Goal: Task Accomplishment & Management: Manage account settings

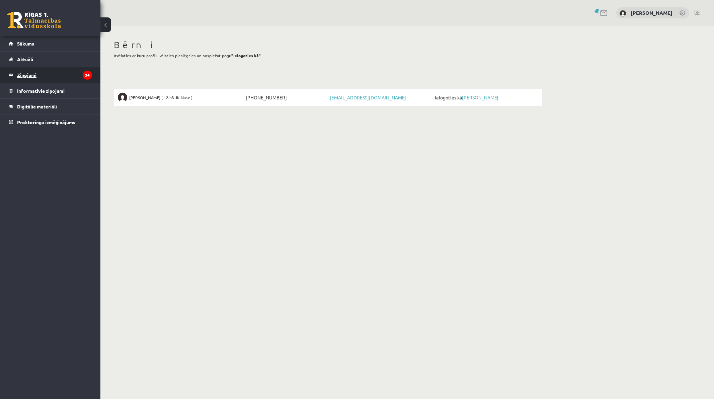
click at [34, 75] on legend "Ziņojumi 34" at bounding box center [54, 74] width 75 height 15
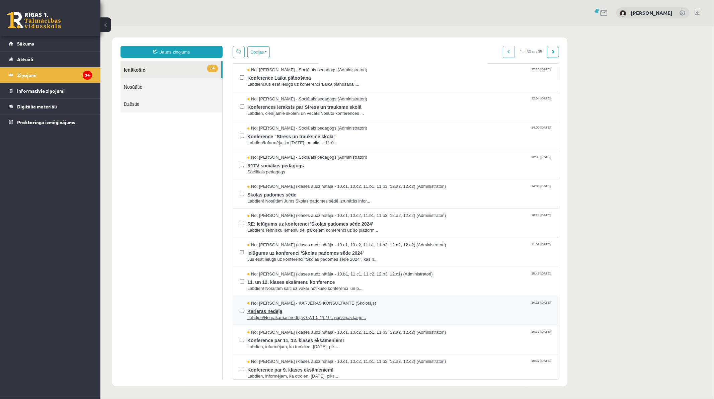
scroll to position [520, 0]
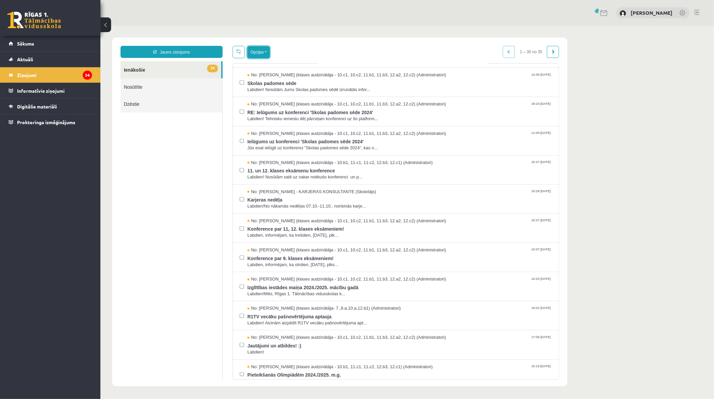
click at [263, 54] on button "Opcijas" at bounding box center [258, 52] width 22 height 12
click at [273, 66] on link "Atzīmēt visus ziņojumus" at bounding box center [286, 66] width 62 height 7
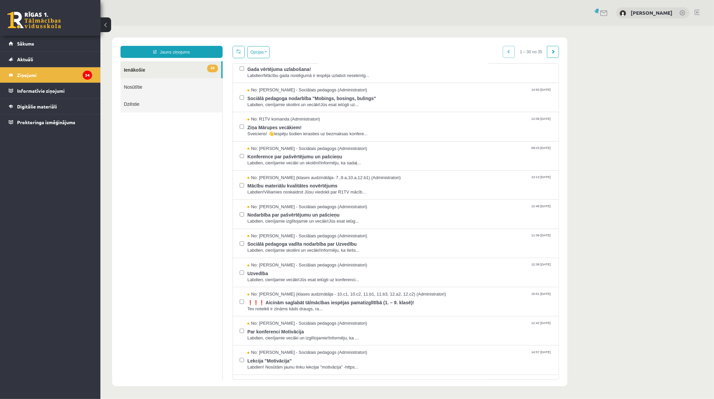
scroll to position [0, 0]
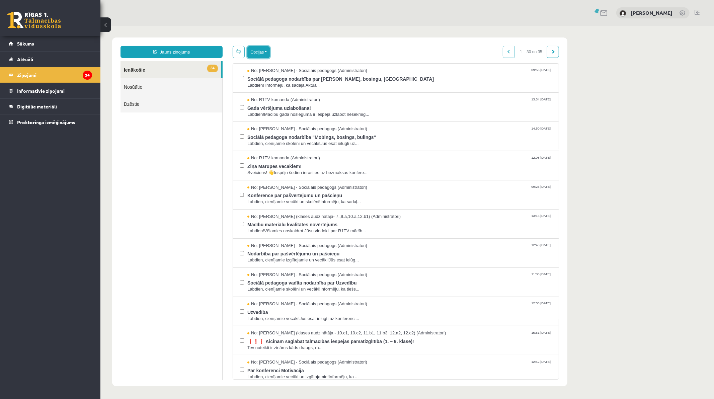
click at [264, 50] on button "Opcijas" at bounding box center [258, 52] width 22 height 12
click at [267, 117] on link "Dzēst izvēlētos" at bounding box center [286, 118] width 62 height 7
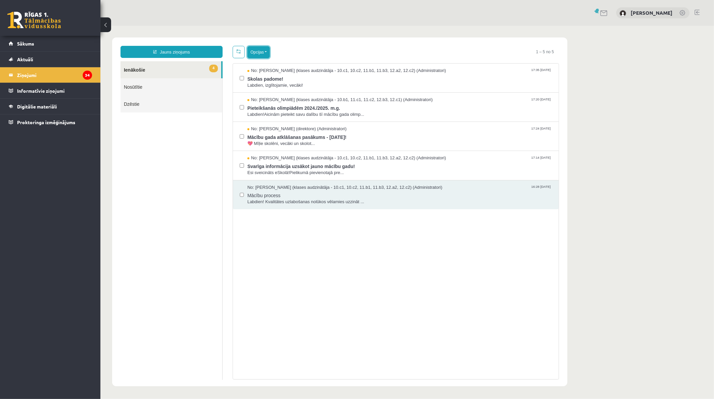
click at [264, 49] on button "Opcijas" at bounding box center [258, 52] width 22 height 12
click at [276, 85] on link "Atzīmēt visus kā lasītus" at bounding box center [299, 85] width 88 height 7
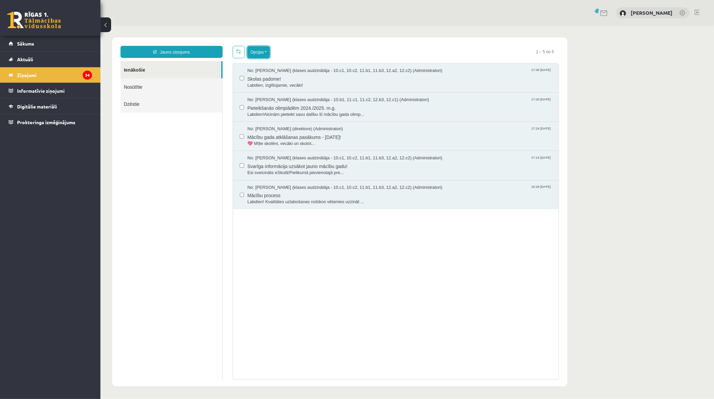
drag, startPoint x: 266, startPoint y: 51, endPoint x: 269, endPoint y: 53, distance: 3.6
click at [265, 51] on button "Opcijas" at bounding box center [258, 52] width 22 height 12
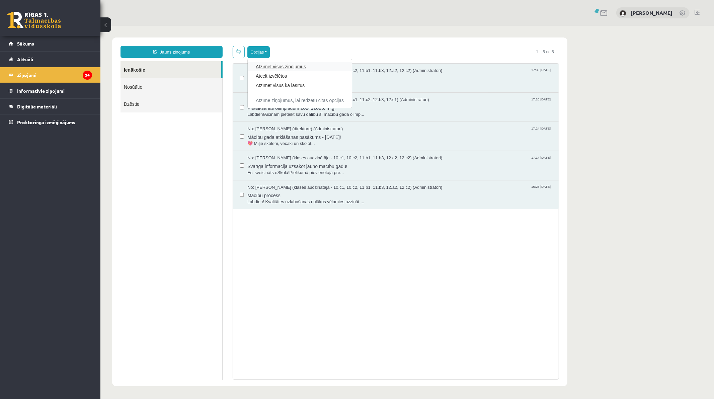
click at [277, 65] on link "Atzīmēt visus ziņojumus" at bounding box center [299, 66] width 88 height 7
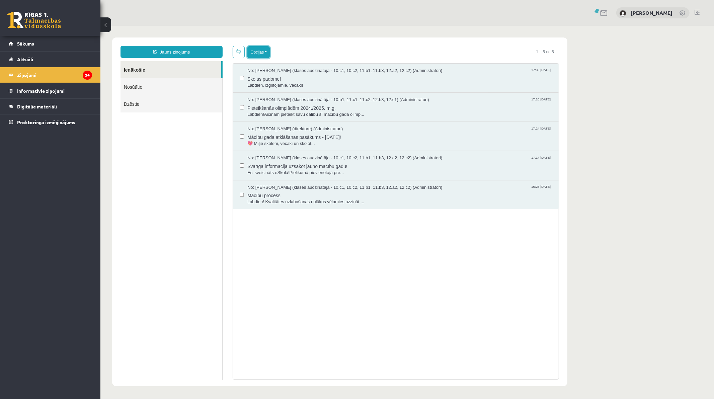
click at [263, 52] on button "Opcijas" at bounding box center [258, 52] width 22 height 12
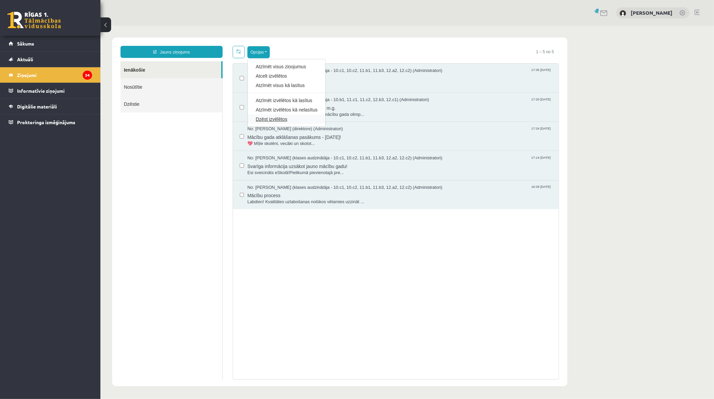
click at [265, 116] on link "Dzēst izvēlētos" at bounding box center [286, 118] width 62 height 7
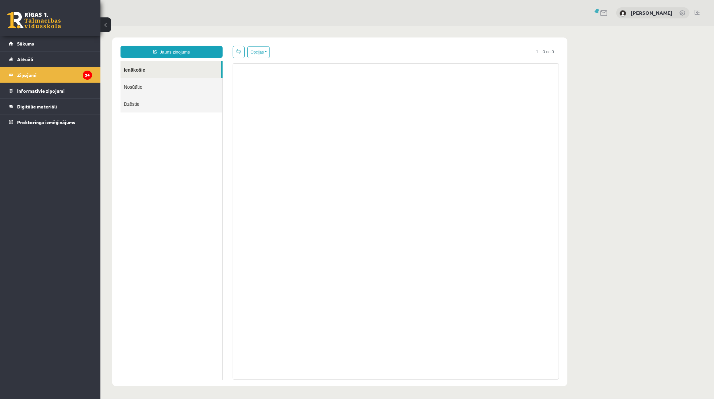
click at [137, 82] on link "Nosūtītie" at bounding box center [171, 86] width 102 height 17
click at [133, 104] on link "Dzēstie" at bounding box center [171, 103] width 102 height 17
click at [127, 99] on link "Dzēstie" at bounding box center [171, 103] width 102 height 17
click at [136, 68] on link "Ienākošie" at bounding box center [171, 69] width 102 height 17
click at [25, 42] on span "Sākums" at bounding box center [25, 43] width 17 height 6
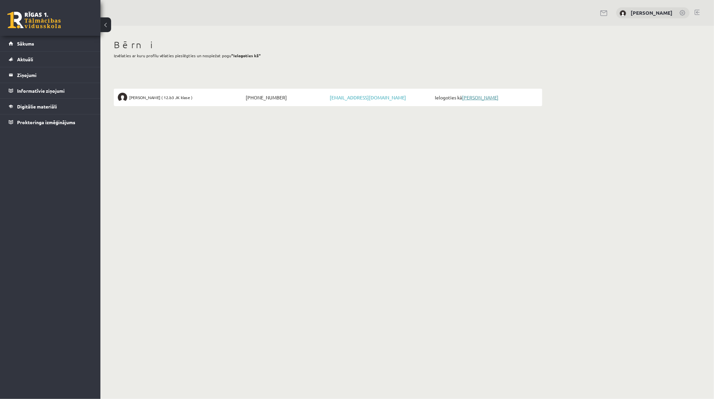
click at [479, 98] on link "[PERSON_NAME]" at bounding box center [480, 97] width 36 height 6
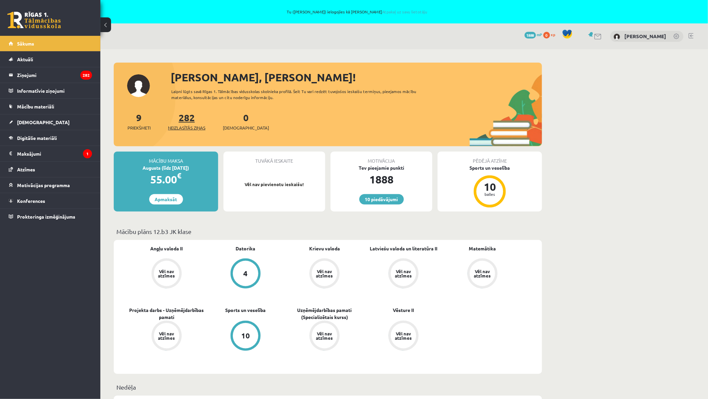
click at [188, 128] on span "Neizlasītās ziņas" at bounding box center [186, 127] width 37 height 7
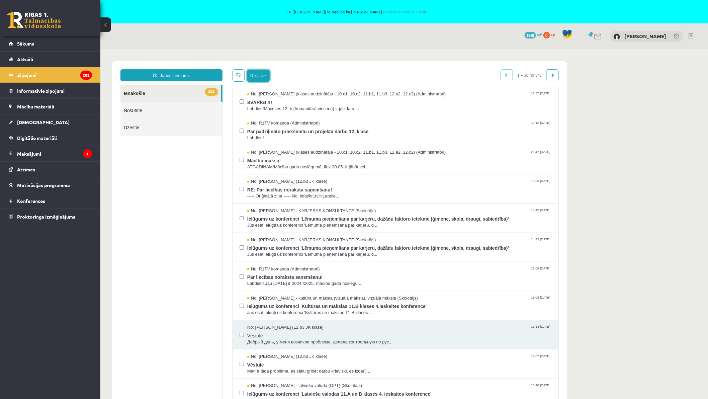
click at [267, 75] on button "Opcijas" at bounding box center [258, 75] width 22 height 12
click at [469, 108] on span "Labdien!Mācoties 12. b (humanitārā virzienā) ir jāizdara ..." at bounding box center [399, 108] width 305 height 6
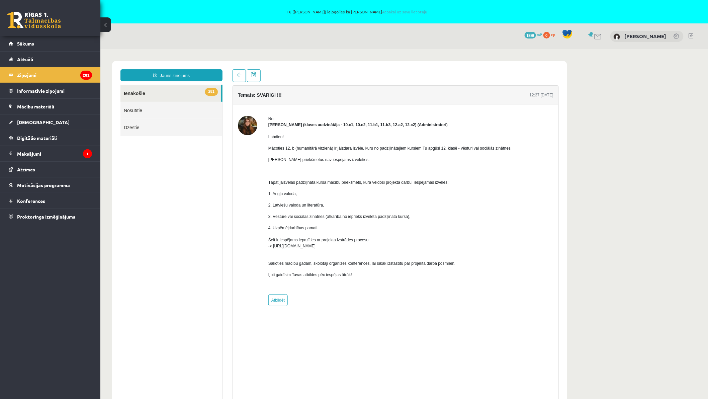
click at [128, 89] on link "281 Ienākošie" at bounding box center [170, 92] width 101 height 17
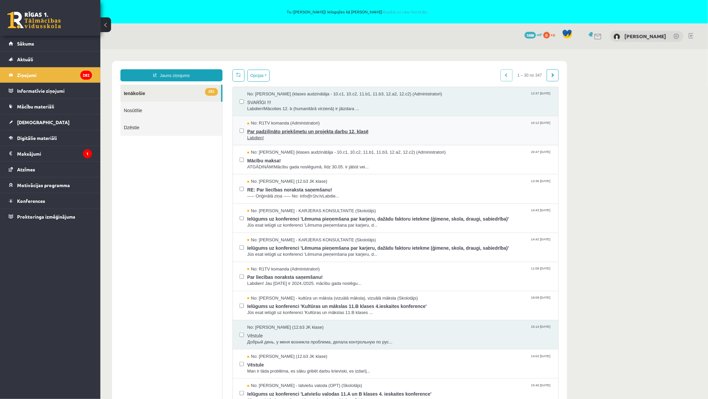
click at [281, 131] on span "Par padziļināto priekšmetu un projekta darbu 12. klasē" at bounding box center [399, 130] width 305 height 8
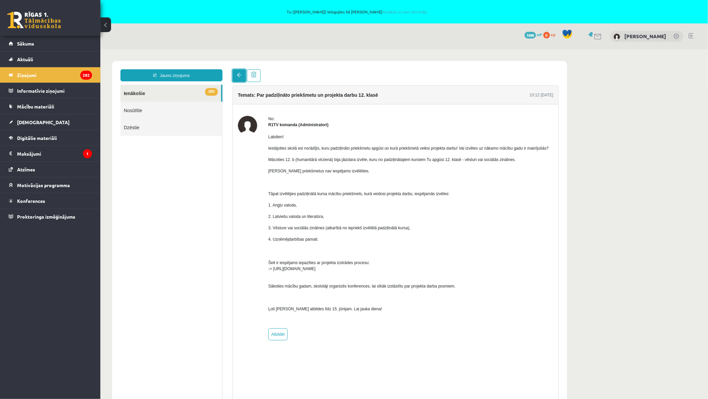
click at [239, 74] on span at bounding box center [239, 74] width 5 height 5
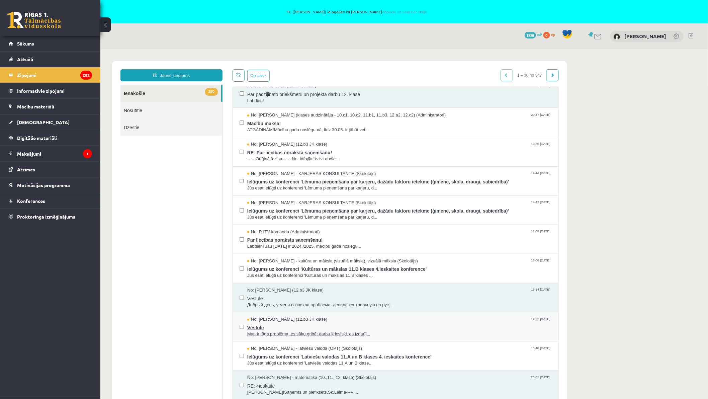
scroll to position [74, 0]
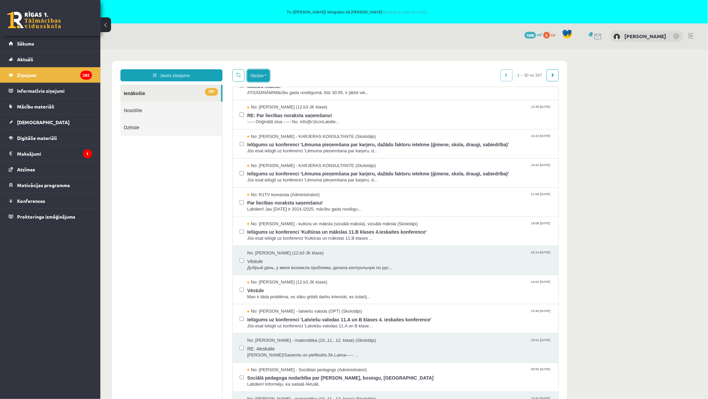
click at [266, 76] on button "Opcijas" at bounding box center [258, 75] width 22 height 12
click at [287, 88] on link "Atzīmēt visus ziņojumus" at bounding box center [299, 89] width 88 height 7
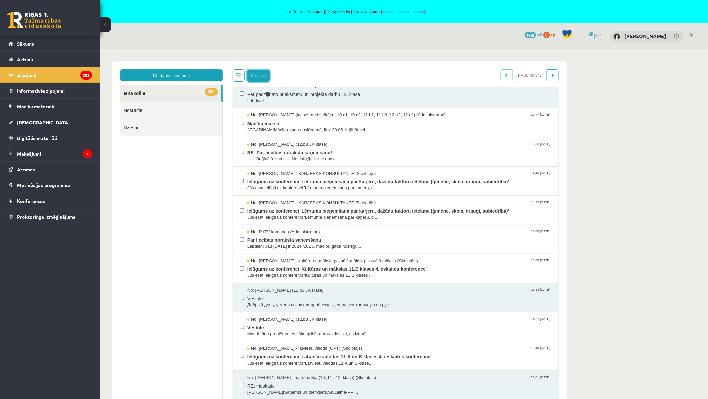
click at [260, 72] on button "Opcijas" at bounding box center [258, 75] width 22 height 12
drag, startPoint x: 281, startPoint y: 144, endPoint x: 281, endPoint y: 167, distance: 23.4
click at [281, 144] on link "Dzēst izvēlētos" at bounding box center [286, 142] width 62 height 7
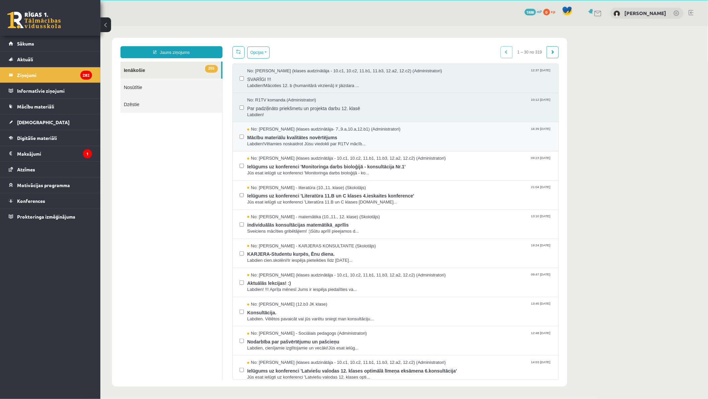
scroll to position [0, 0]
click at [268, 47] on button "Opcijas" at bounding box center [258, 52] width 22 height 12
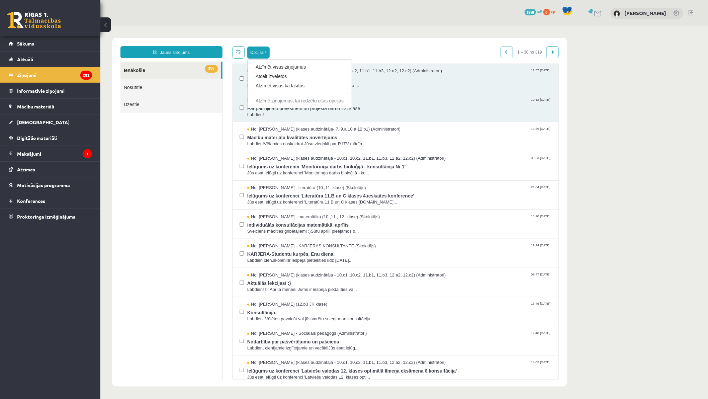
click at [273, 64] on link "Atzīmēt visus ziņojumus" at bounding box center [299, 66] width 88 height 7
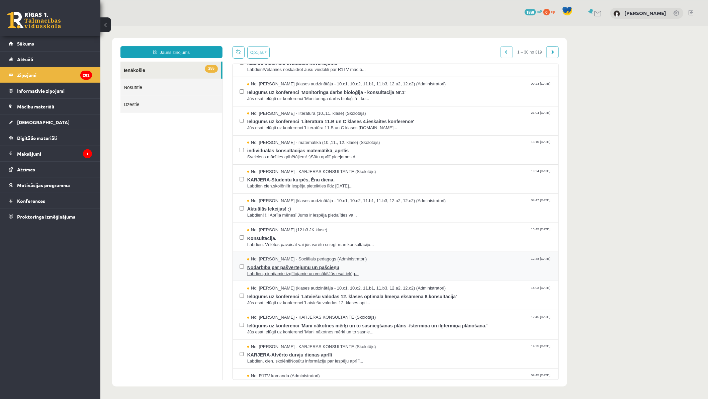
scroll to position [111, 0]
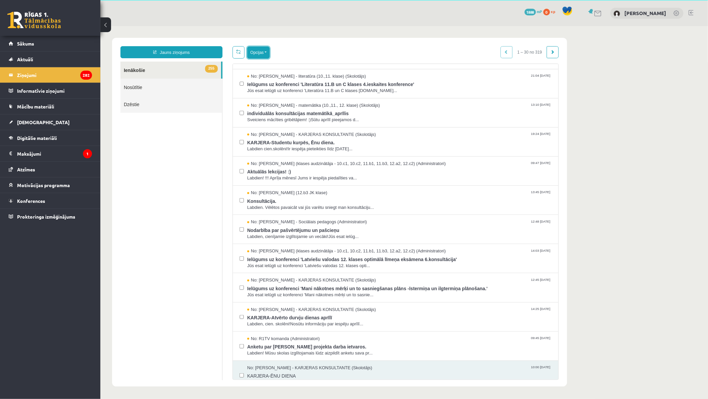
click at [264, 52] on button "Opcijas" at bounding box center [258, 52] width 22 height 12
click at [285, 117] on link "Dzēst izvēlētos" at bounding box center [286, 119] width 62 height 7
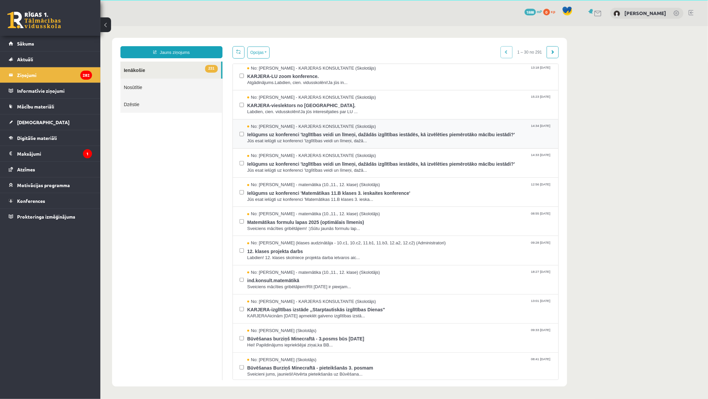
scroll to position [0, 0]
click at [265, 48] on button "Opcijas" at bounding box center [258, 52] width 22 height 12
click at [271, 65] on link "Atzīmēt visus ziņojumus" at bounding box center [299, 66] width 88 height 7
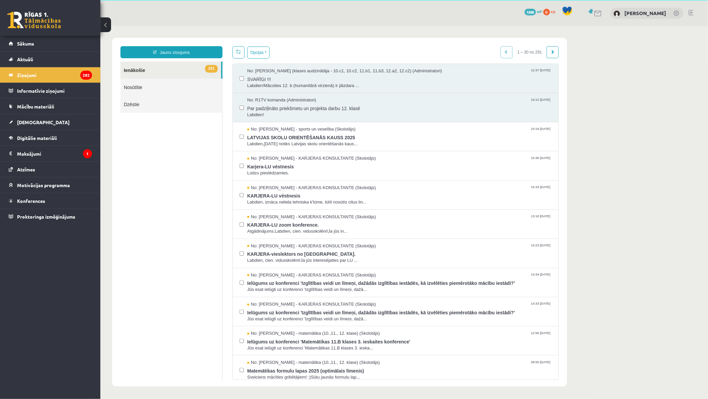
drag, startPoint x: 239, startPoint y: 104, endPoint x: 243, endPoint y: 99, distance: 6.3
click at [240, 104] on label at bounding box center [241, 104] width 4 height 15
click at [267, 51] on button "Opcijas" at bounding box center [258, 52] width 22 height 12
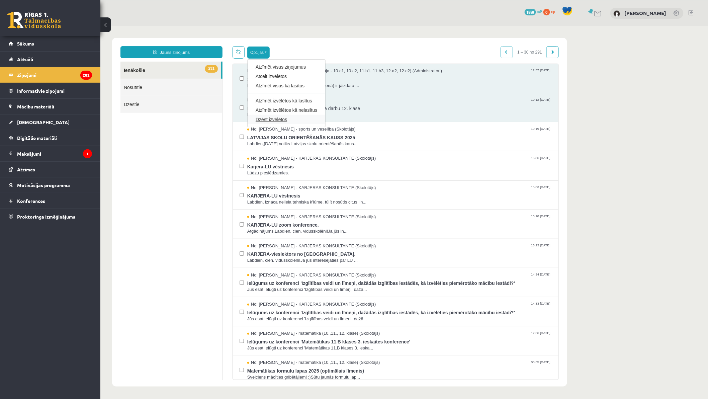
click at [277, 118] on link "Dzēst izvēlētos" at bounding box center [286, 119] width 62 height 7
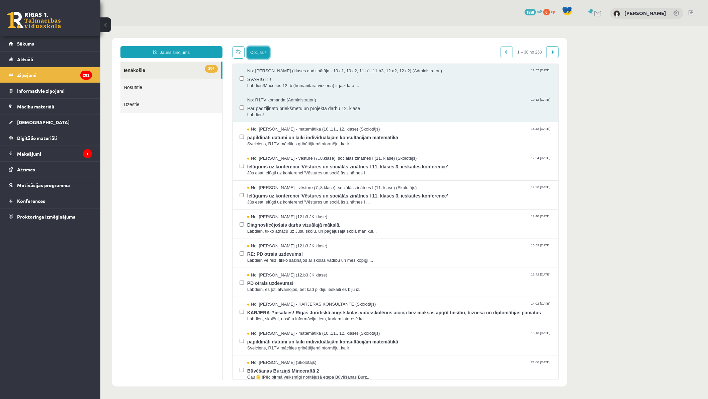
click at [268, 48] on button "Opcijas" at bounding box center [258, 52] width 22 height 12
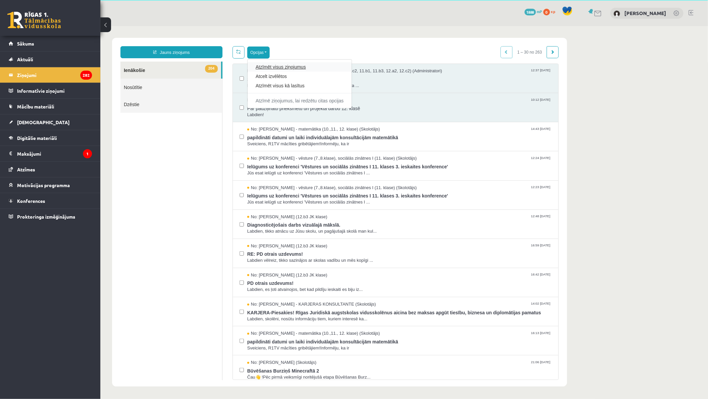
click at [280, 66] on link "Atzīmēt visus ziņojumus" at bounding box center [299, 66] width 88 height 7
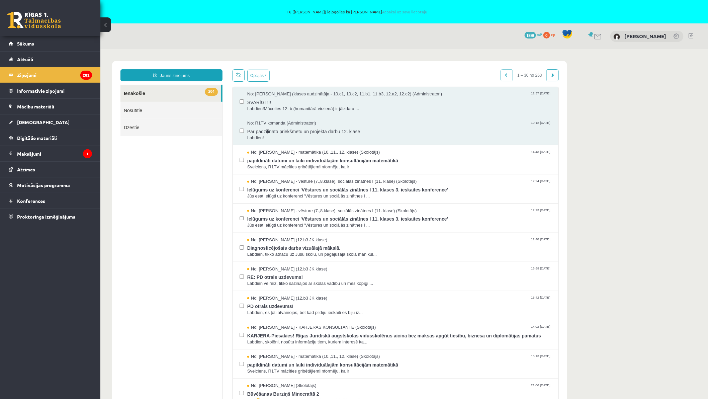
click at [238, 130] on div "No: R1TV komanda (Administratori) 10:12 30/05/2025 Par padziļināto priekšmetu u…" at bounding box center [396, 130] width 326 height 29
click at [266, 70] on button "Opcijas" at bounding box center [258, 75] width 22 height 12
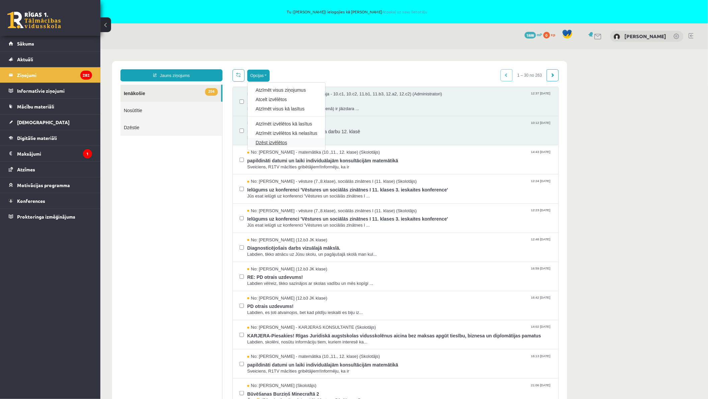
click at [278, 141] on link "Dzēst izvēlētos" at bounding box center [286, 142] width 62 height 7
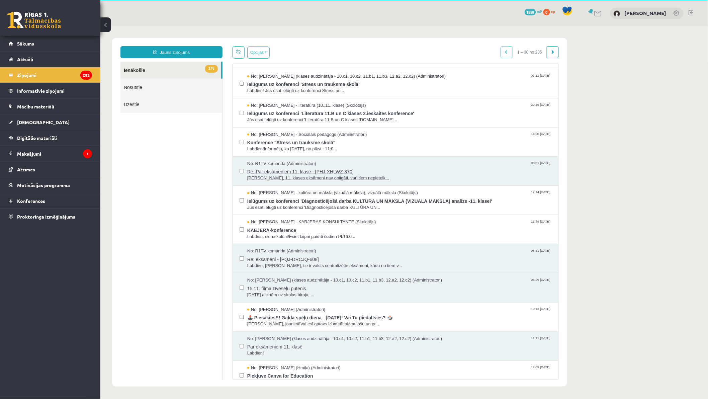
scroll to position [149, 0]
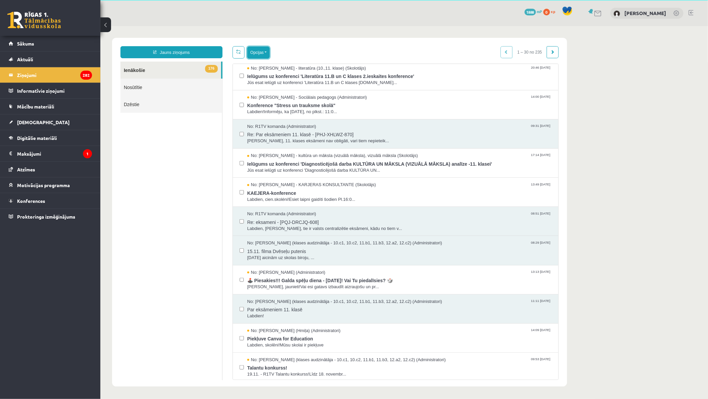
click at [265, 51] on button "Opcijas" at bounding box center [258, 52] width 22 height 12
click at [296, 63] on link "Atzīmēt visus ziņojumus" at bounding box center [299, 66] width 88 height 7
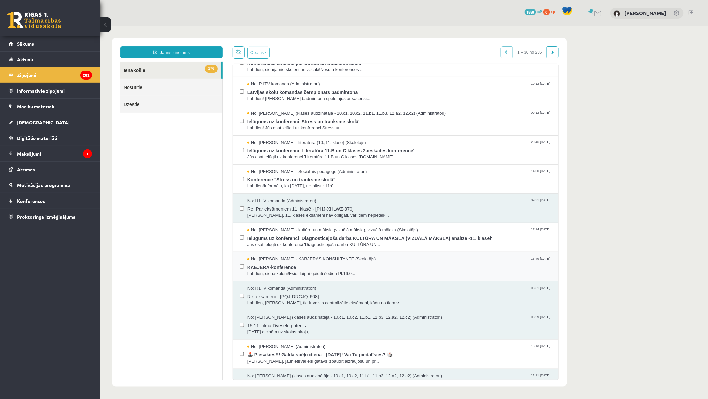
scroll to position [111, 0]
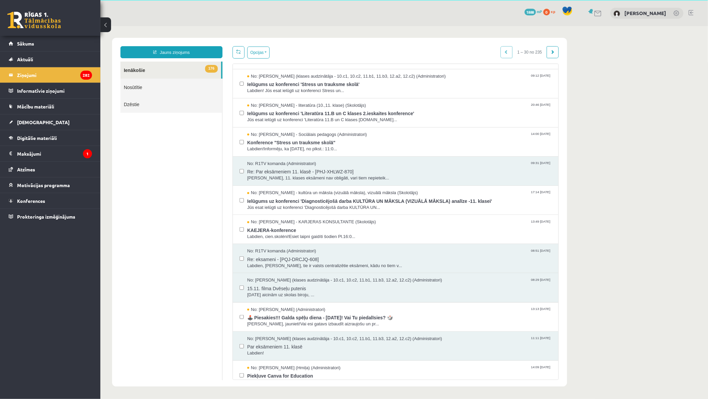
click at [242, 284] on label at bounding box center [241, 284] width 4 height 15
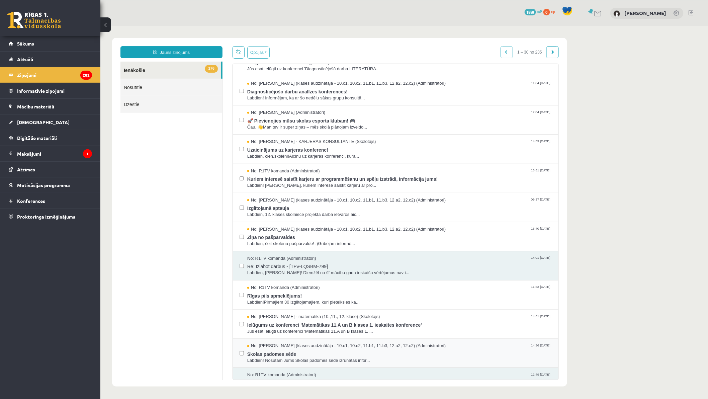
scroll to position [560, 0]
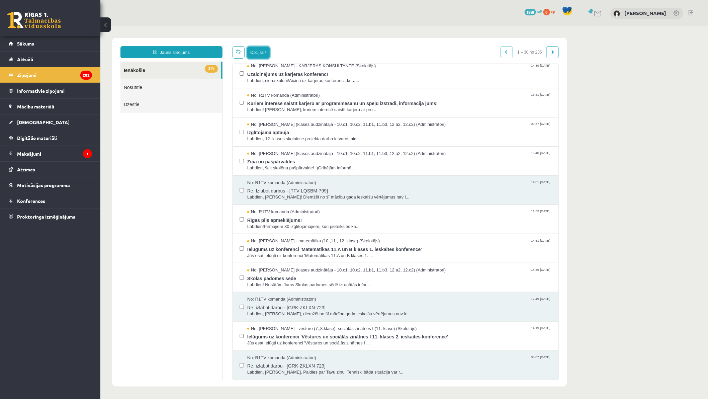
click at [267, 55] on button "Opcijas" at bounding box center [258, 52] width 22 height 12
click at [271, 118] on link "Dzēst izvēlētos" at bounding box center [286, 119] width 62 height 7
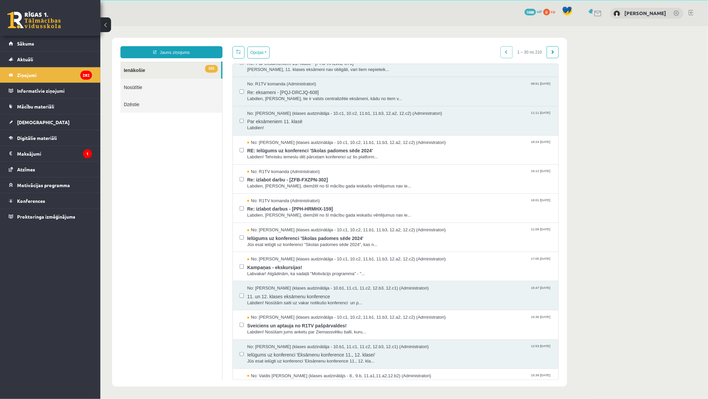
scroll to position [0, 0]
click at [244, 208] on div "No: R1TV komanda (Administratori) 16:01 15/10/2024 Re: izlabot darbus - [PPH-HR…" at bounding box center [395, 207] width 312 height 21
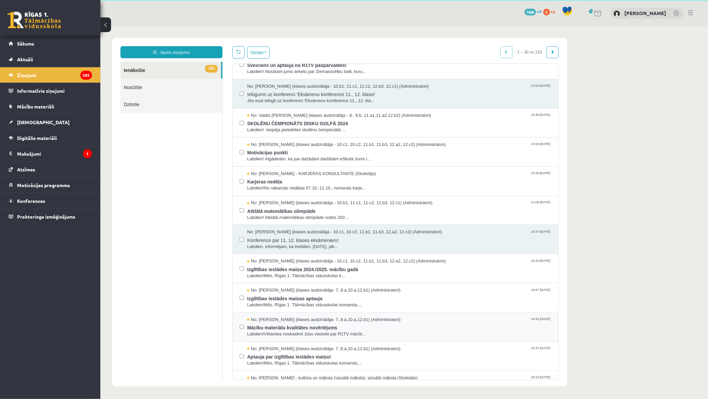
scroll to position [372, 0]
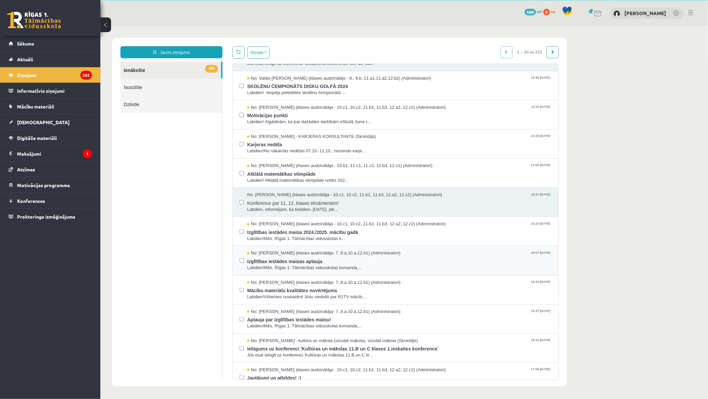
click at [240, 263] on label at bounding box center [241, 257] width 4 height 15
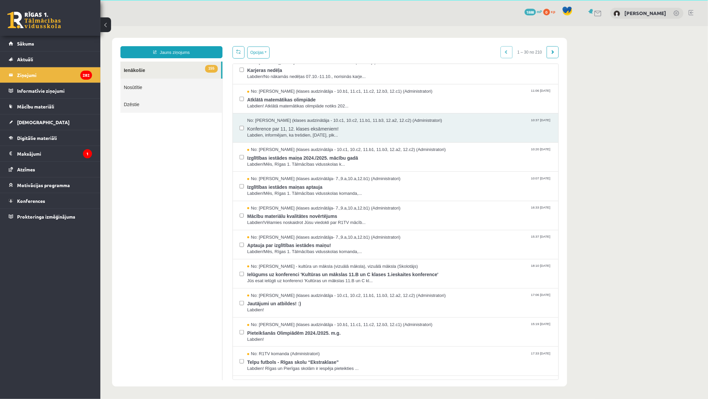
scroll to position [558, 0]
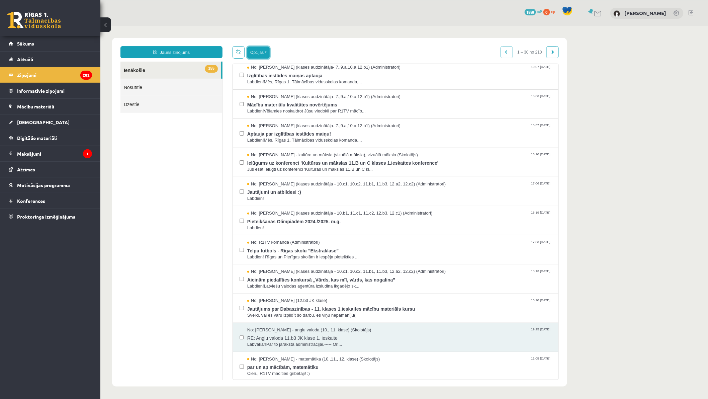
click at [267, 49] on button "Opcijas" at bounding box center [258, 52] width 22 height 12
click at [277, 117] on link "Dzēst izvēlētos" at bounding box center [286, 119] width 62 height 7
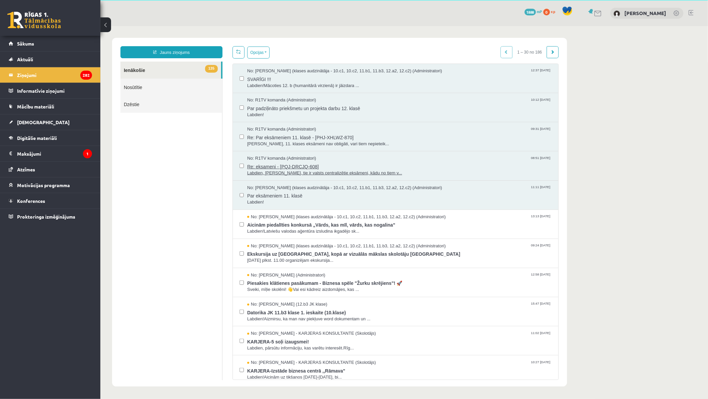
scroll to position [0, 0]
click at [262, 49] on button "Opcijas" at bounding box center [258, 52] width 22 height 12
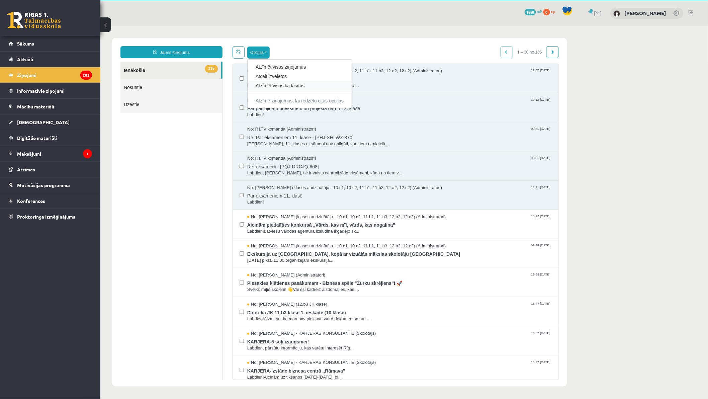
click at [288, 83] on link "Atzīmēt visus kā lasītus" at bounding box center [299, 85] width 88 height 7
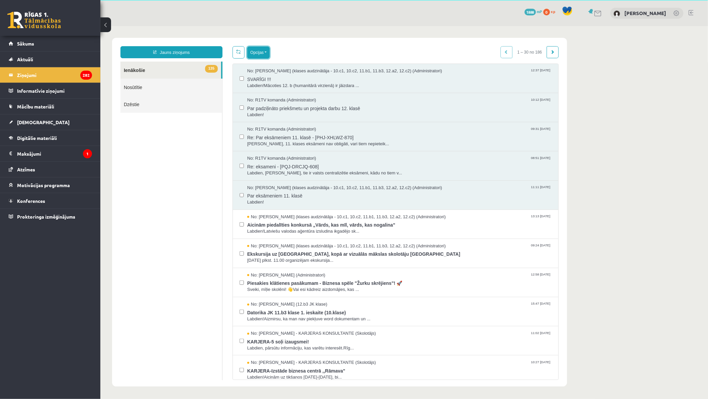
drag, startPoint x: 266, startPoint y: 50, endPoint x: 269, endPoint y: 56, distance: 6.3
click at [266, 50] on button "Opcijas" at bounding box center [258, 52] width 22 height 12
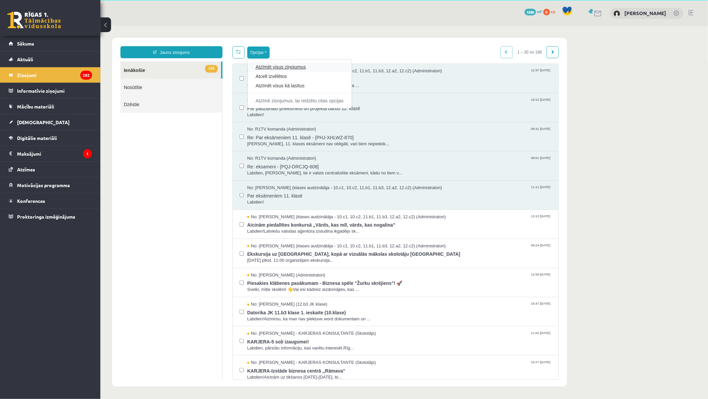
click at [275, 65] on link "Atzīmēt visus ziņojumus" at bounding box center [299, 66] width 88 height 7
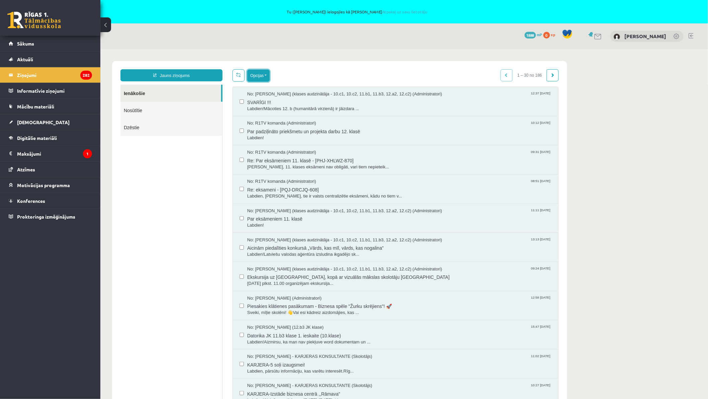
click at [257, 74] on button "Opcijas" at bounding box center [258, 75] width 22 height 12
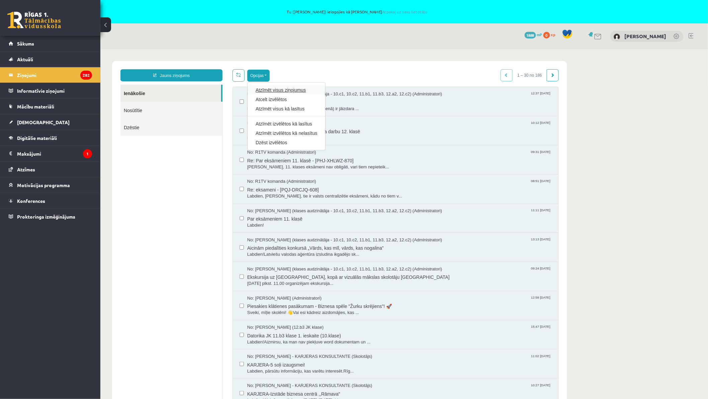
click at [286, 88] on link "Atzīmēt visus ziņojumus" at bounding box center [286, 89] width 62 height 7
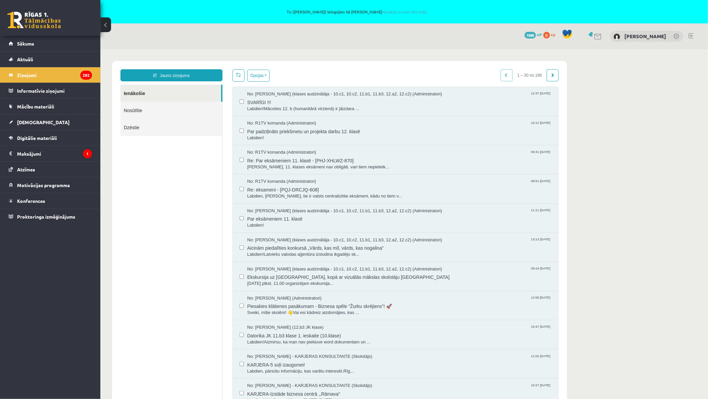
scroll to position [23, 0]
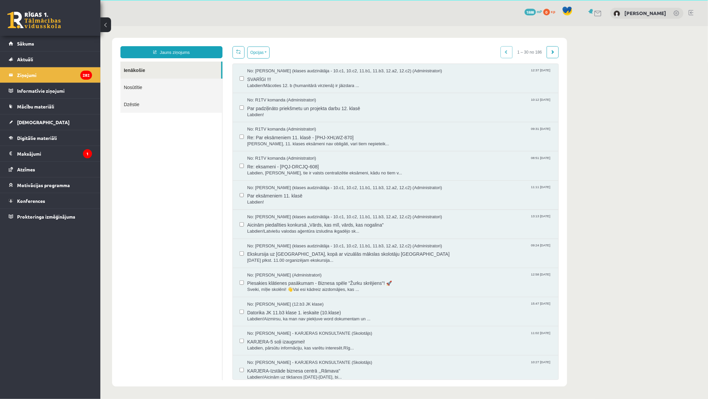
click at [238, 193] on div "No: Anda Jātniece (klases audzinātāja - 10.c1, 10.c2, 11.b1, 11.b3, 12.a2, 12.c…" at bounding box center [396, 194] width 326 height 29
click at [269, 53] on button "Opcijas" at bounding box center [258, 52] width 22 height 12
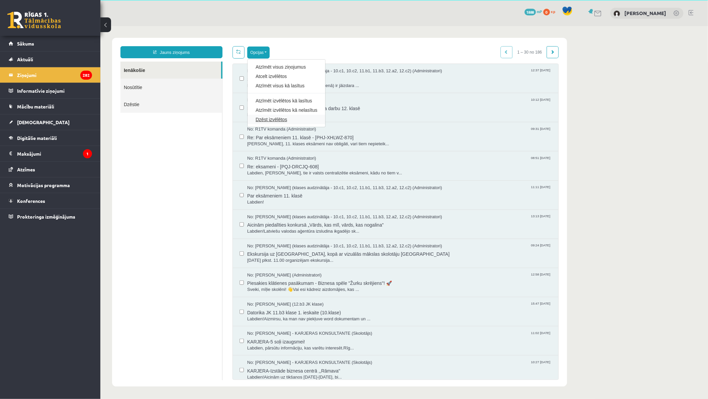
click at [285, 118] on link "Dzēst izvēlētos" at bounding box center [286, 119] width 62 height 7
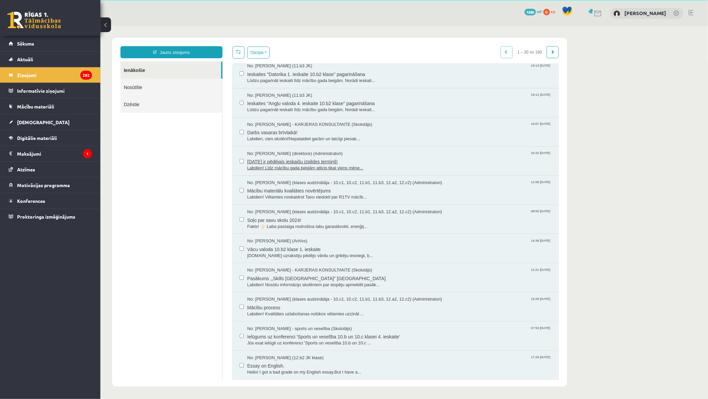
scroll to position [0, 0]
click at [262, 50] on button "Opcijas" at bounding box center [258, 52] width 22 height 12
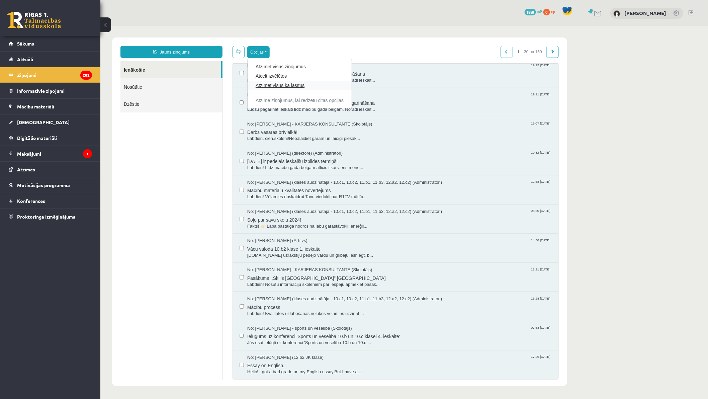
click at [271, 83] on link "Atzīmēt visus kā lasītus" at bounding box center [299, 85] width 88 height 7
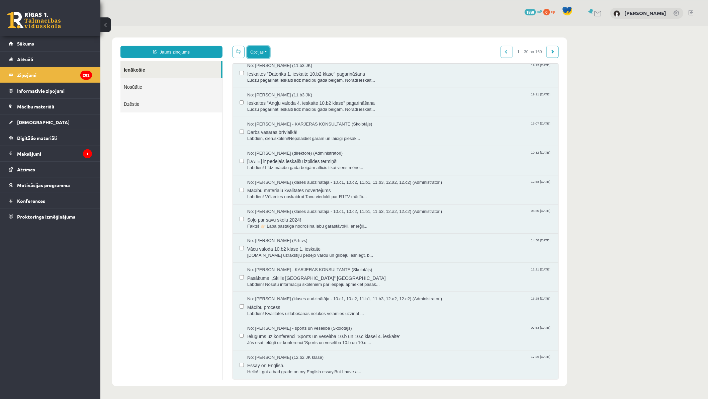
click at [266, 49] on button "Opcijas" at bounding box center [258, 52] width 22 height 12
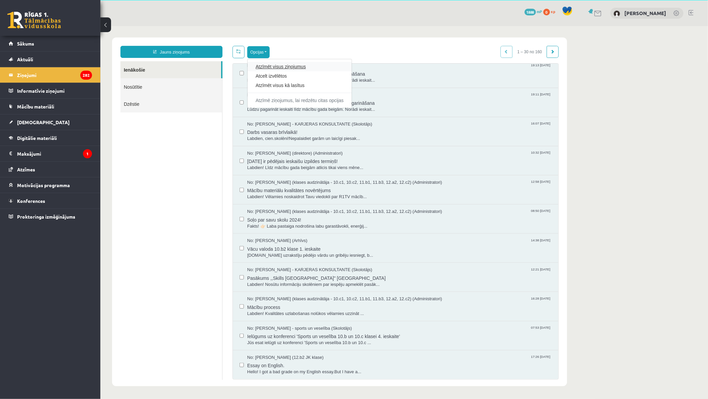
click at [274, 66] on link "Atzīmēt visus ziņojumus" at bounding box center [299, 66] width 88 height 7
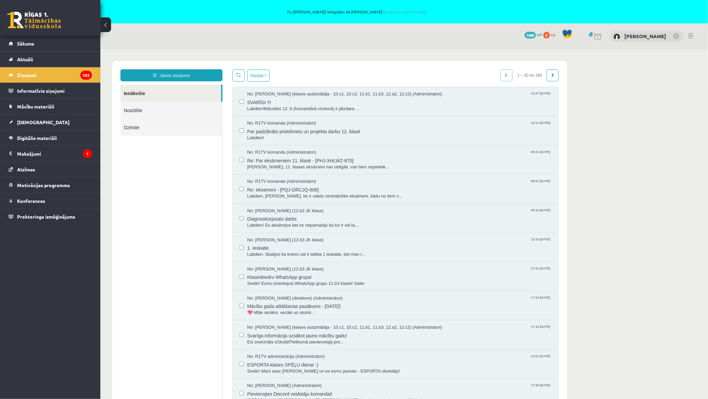
scroll to position [0, 0]
click at [263, 75] on button "Opcijas" at bounding box center [258, 75] width 22 height 12
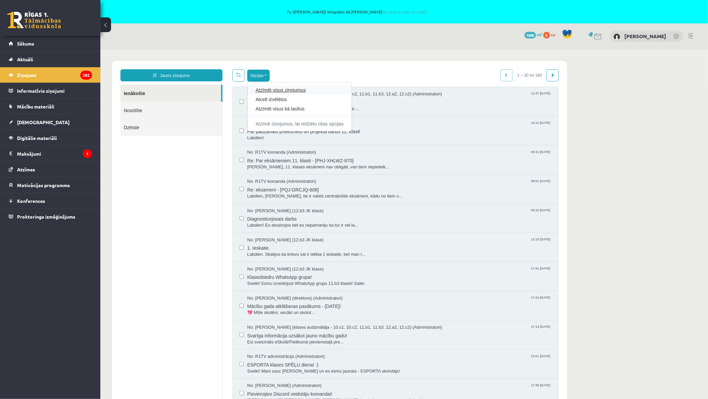
click at [277, 88] on link "Atzīmēt visus ziņojumus" at bounding box center [299, 89] width 88 height 7
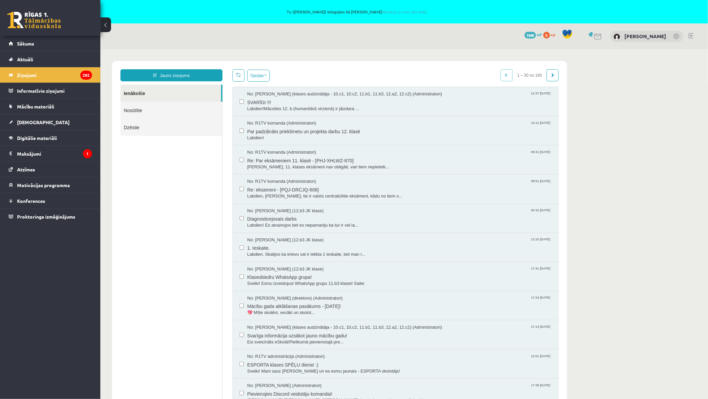
scroll to position [23, 0]
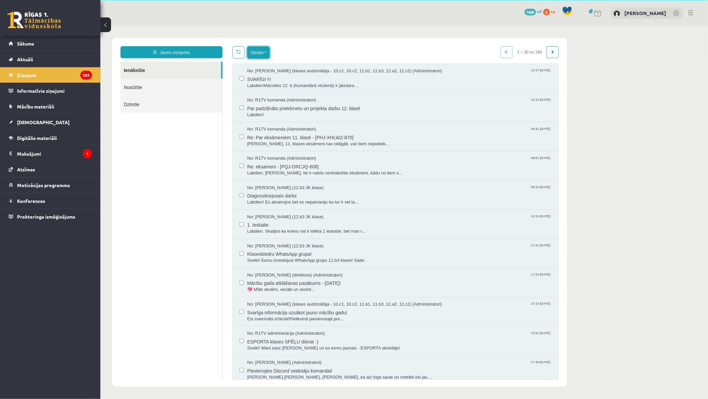
click at [268, 53] on button "Opcijas" at bounding box center [258, 52] width 22 height 12
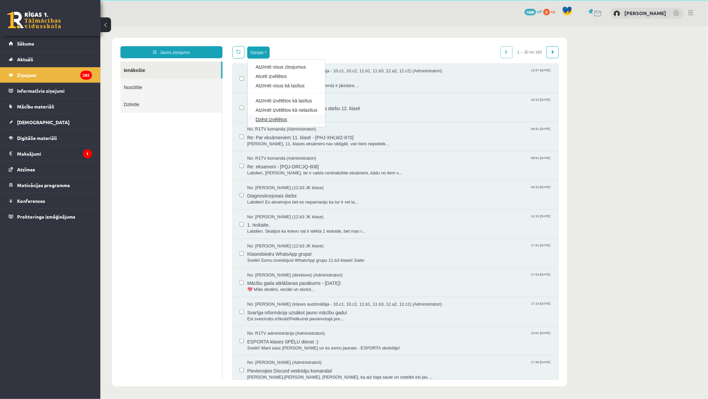
click at [266, 118] on link "Dzēst izvēlētos" at bounding box center [286, 119] width 62 height 7
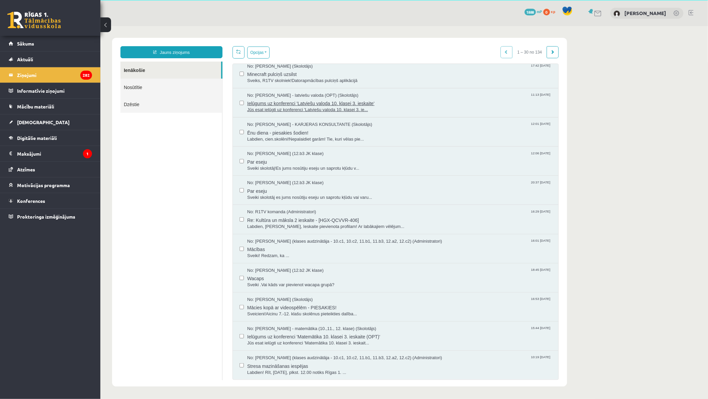
scroll to position [0, 0]
click at [266, 50] on button "Opcijas" at bounding box center [258, 52] width 22 height 12
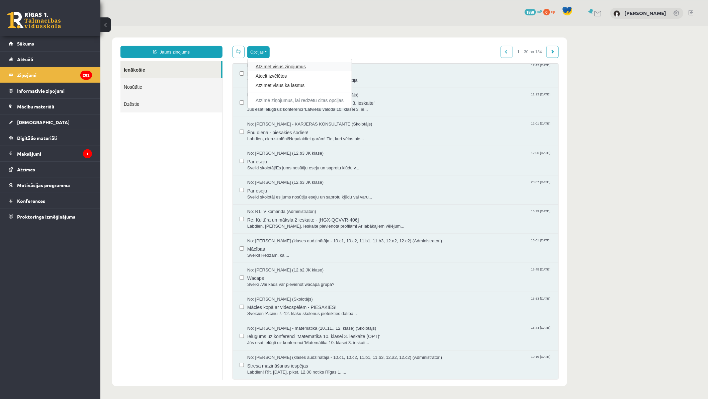
click at [272, 65] on link "Atzīmēt visus ziņojumus" at bounding box center [299, 66] width 88 height 7
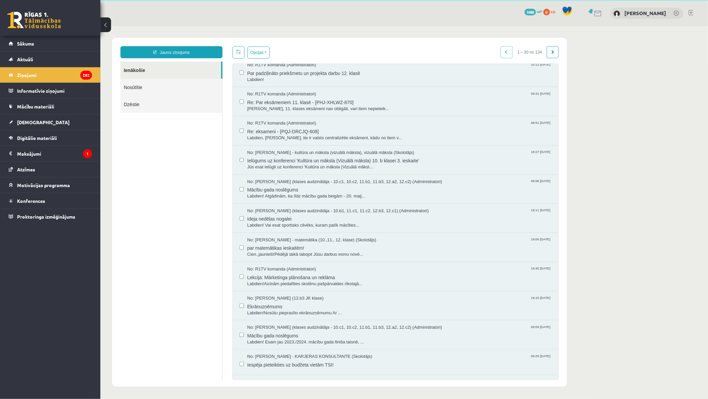
scroll to position [0, 0]
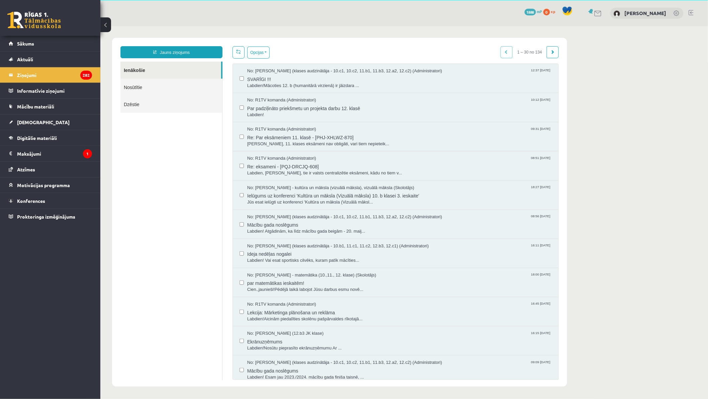
click at [238, 105] on div "No: R1TV komanda (Administratori) 10:12 30/05/2025 Par padziļināto priekšmetu u…" at bounding box center [396, 107] width 326 height 29
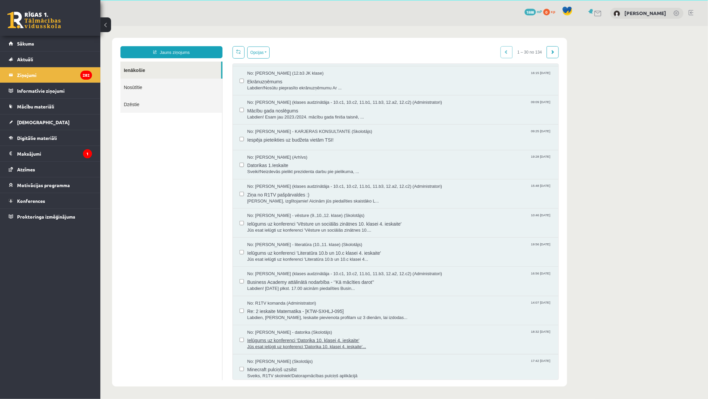
scroll to position [483, 0]
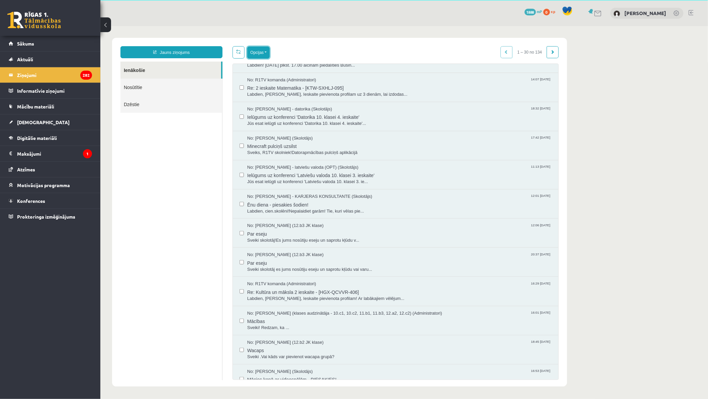
click at [265, 49] on button "Opcijas" at bounding box center [258, 52] width 22 height 12
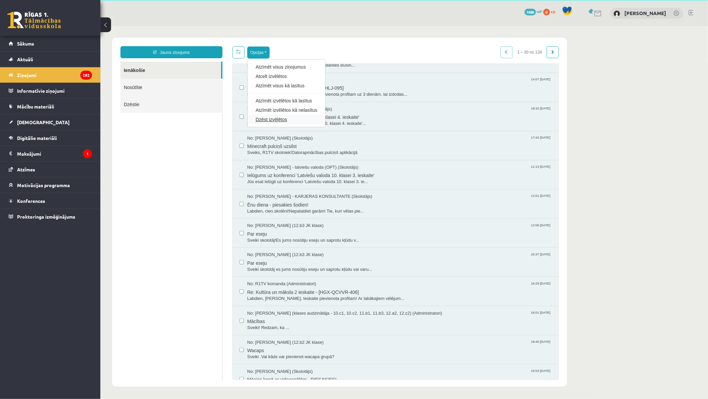
click at [277, 118] on link "Dzēst izvēlētos" at bounding box center [286, 119] width 62 height 7
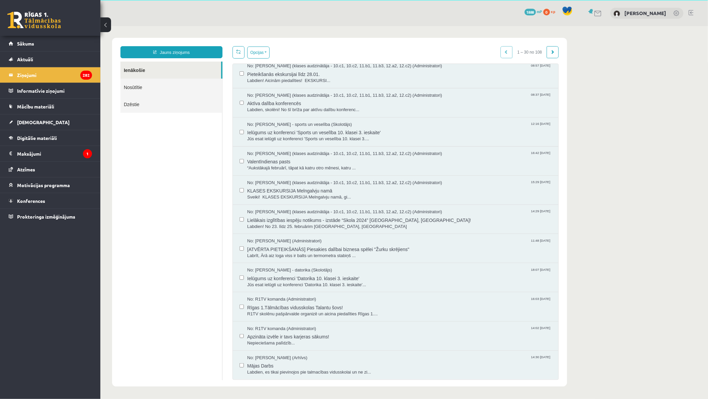
scroll to position [0, 0]
click at [264, 52] on button "Opcijas" at bounding box center [258, 52] width 22 height 12
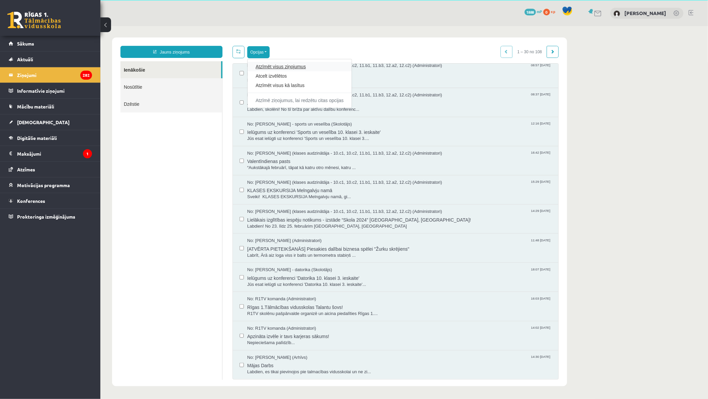
click at [268, 64] on link "Atzīmēt visus ziņojumus" at bounding box center [299, 66] width 88 height 7
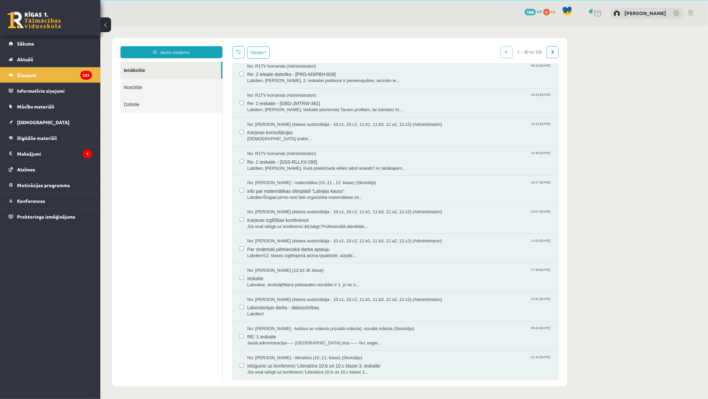
scroll to position [0, 0]
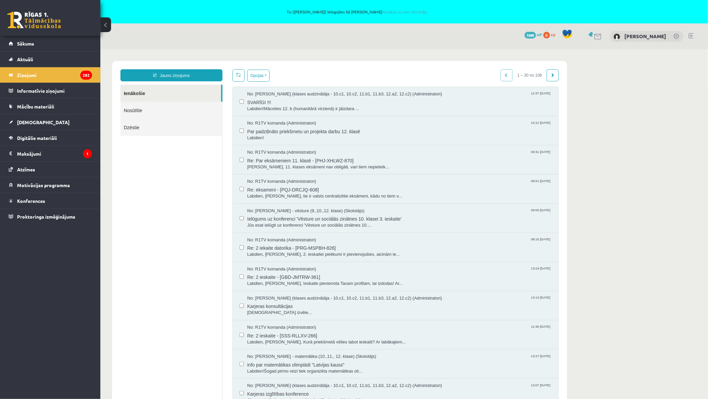
click at [243, 156] on label at bounding box center [241, 156] width 4 height 15
click at [268, 74] on button "Opcijas" at bounding box center [258, 75] width 22 height 12
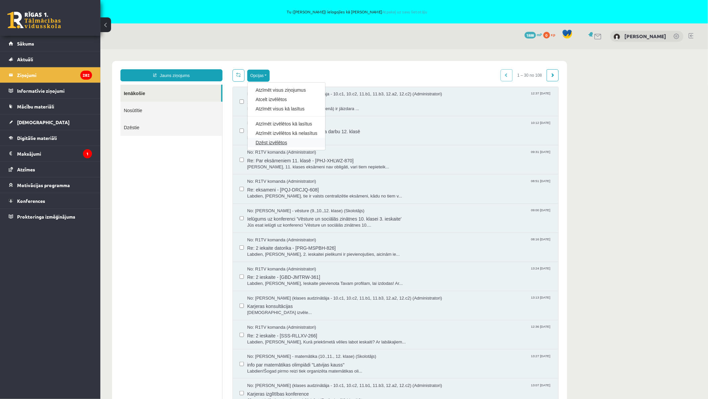
click at [281, 142] on link "Dzēst izvēlētos" at bounding box center [286, 142] width 62 height 7
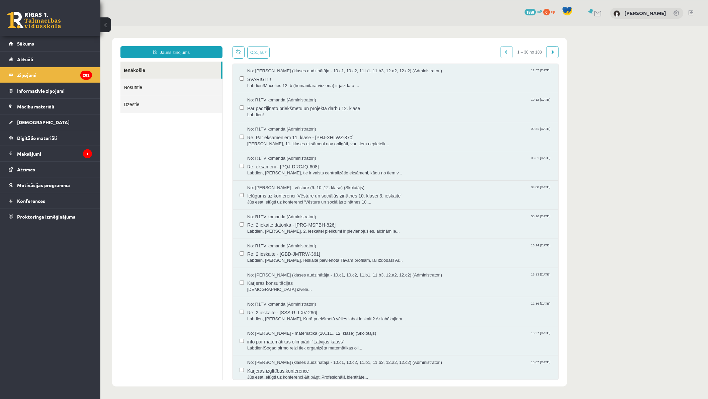
scroll to position [223, 0]
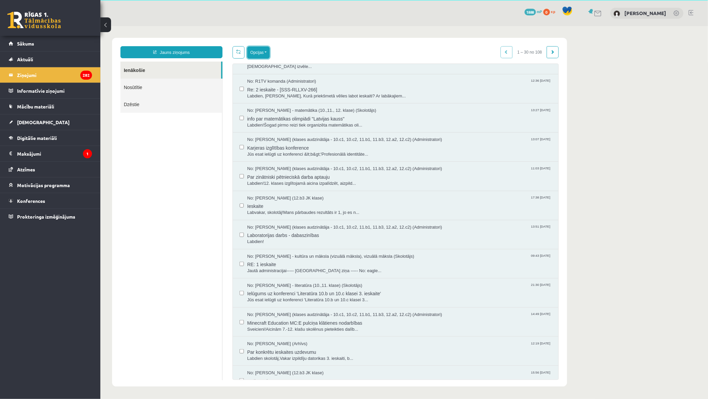
click at [268, 52] on button "Opcijas" at bounding box center [258, 52] width 22 height 12
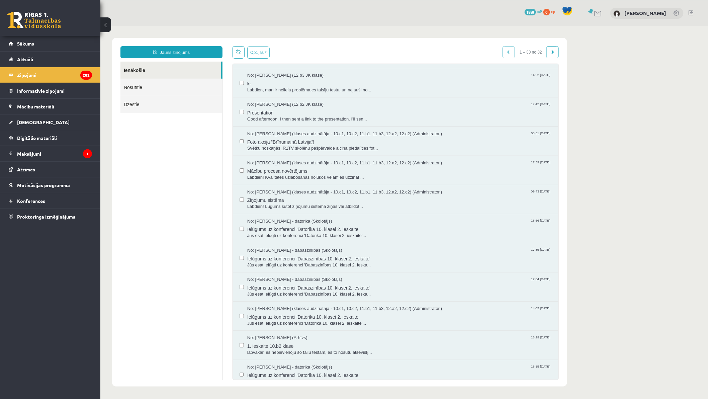
scroll to position [560, 0]
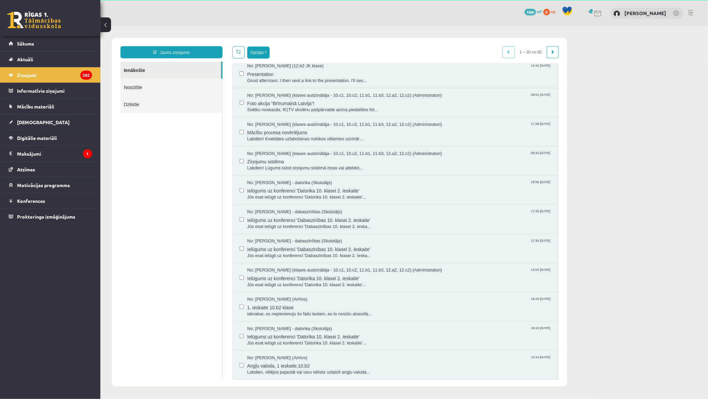
click at [259, 50] on button "Opcijas" at bounding box center [258, 52] width 22 height 12
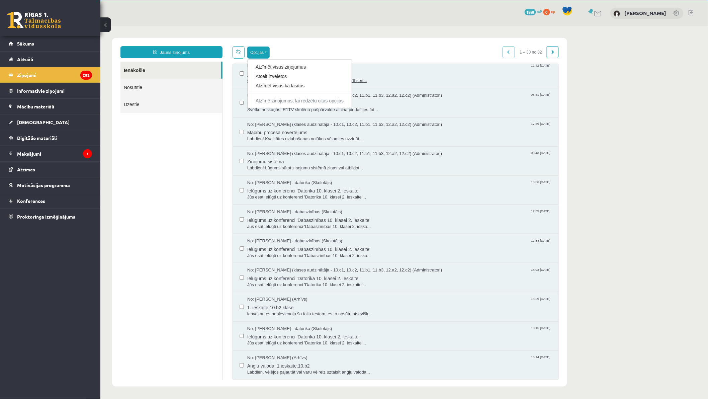
click at [269, 66] on link "Atzīmēt visus ziņojumus" at bounding box center [299, 66] width 88 height 7
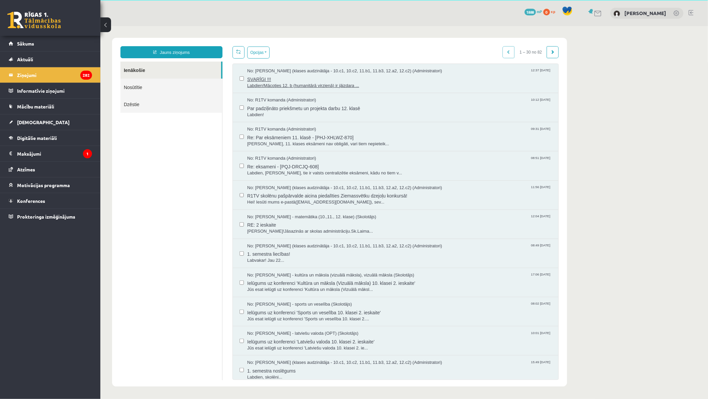
scroll to position [0, 0]
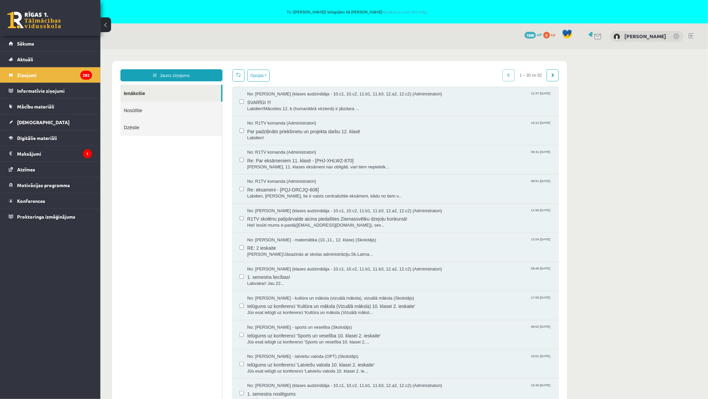
click at [239, 157] on div "No: R1TV komanda (Administratori) 09:31 15/11/2024 Re: Par eksāmeniem 11. klasē…" at bounding box center [396, 159] width 326 height 29
click at [238, 189] on div "No: R1TV komanda (Administratori) 08:51 13/11/2024 Re: eksameni - [PQJ-DRCJQ-60…" at bounding box center [396, 188] width 326 height 29
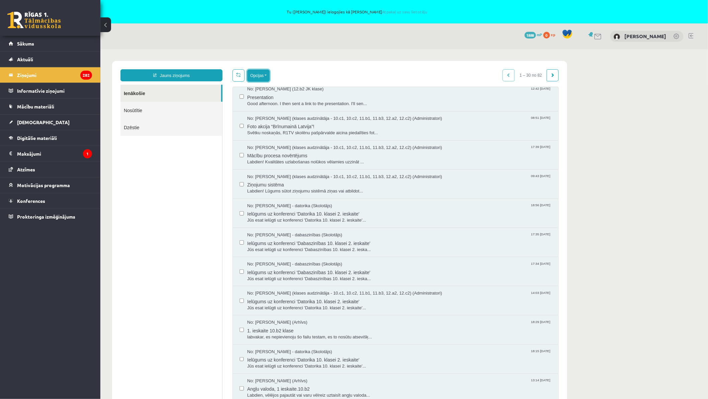
click at [266, 74] on button "Opcijas" at bounding box center [258, 75] width 22 height 12
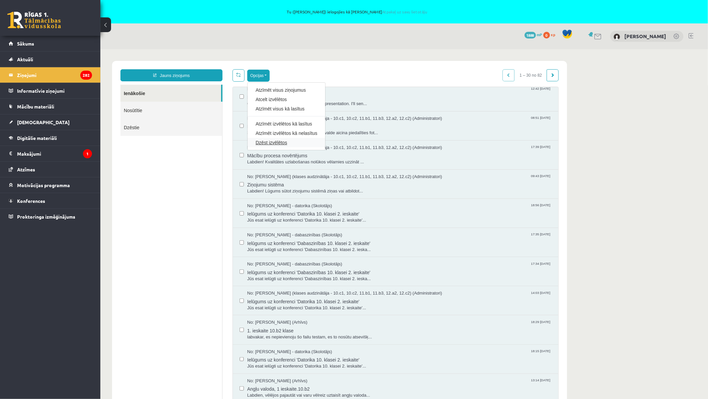
click at [274, 141] on link "Dzēst izvēlētos" at bounding box center [286, 142] width 62 height 7
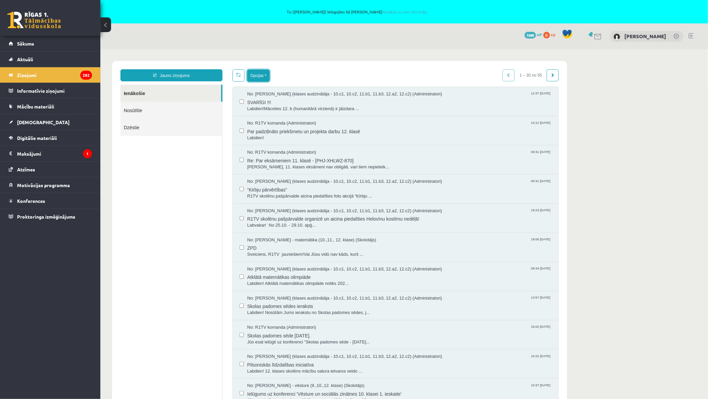
click at [258, 73] on button "Opcijas" at bounding box center [258, 75] width 22 height 12
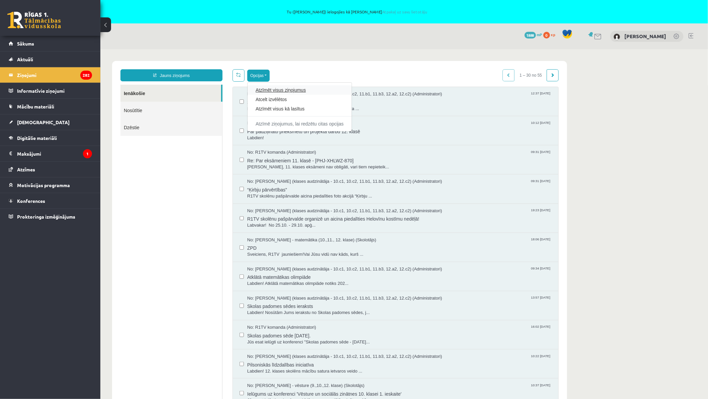
click at [275, 88] on link "Atzīmēt visus ziņojumus" at bounding box center [299, 89] width 88 height 7
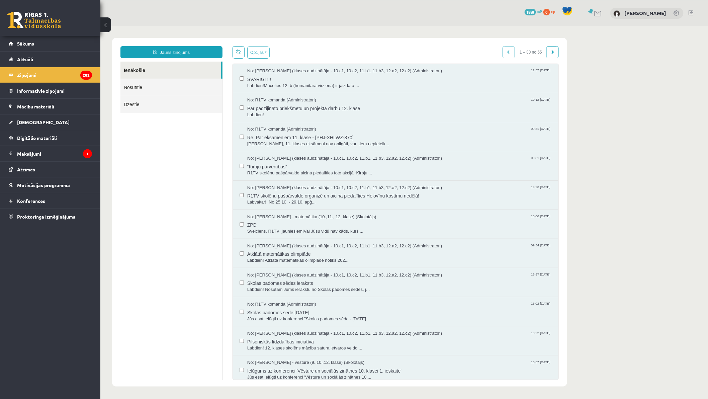
click at [242, 104] on label at bounding box center [241, 104] width 4 height 15
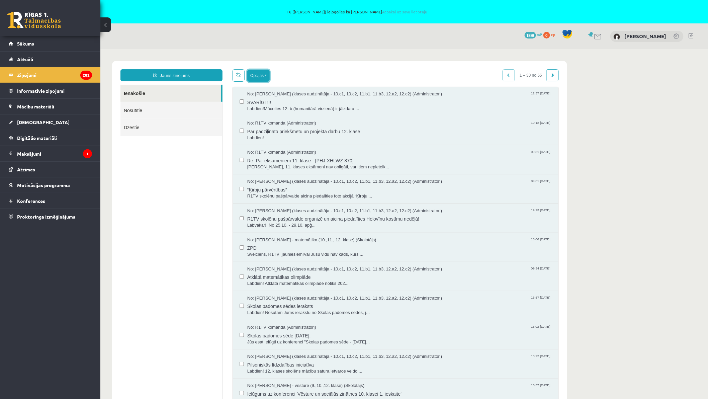
click at [264, 73] on button "Opcijas" at bounding box center [258, 75] width 22 height 12
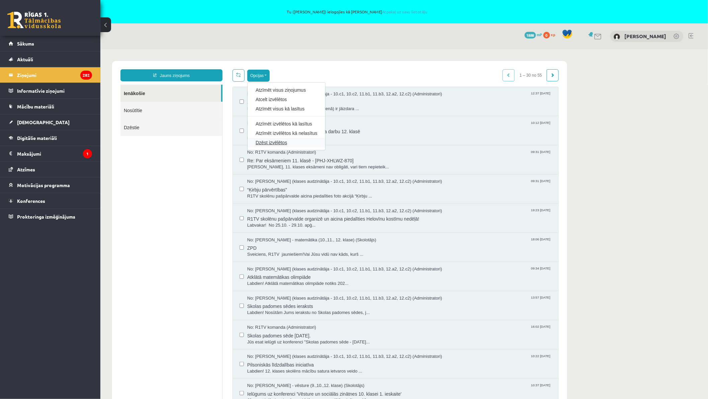
click at [279, 143] on link "Dzēst izvēlētos" at bounding box center [286, 142] width 62 height 7
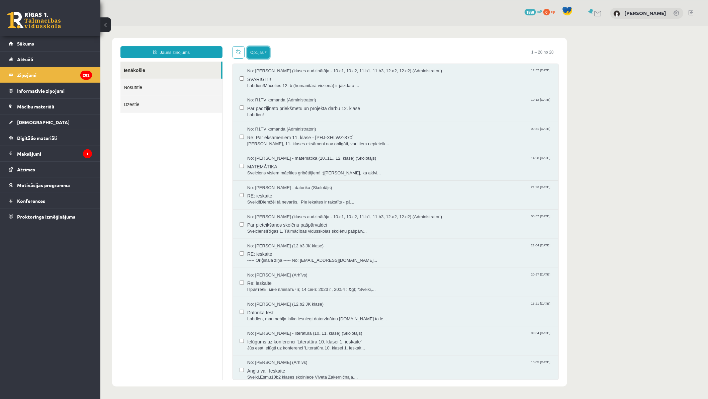
click at [264, 50] on button "Opcijas" at bounding box center [258, 52] width 22 height 12
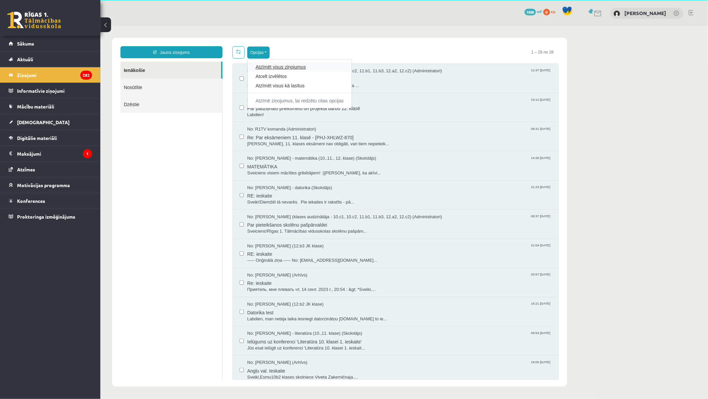
click at [275, 66] on link "Atzīmēt visus ziņojumus" at bounding box center [299, 66] width 88 height 7
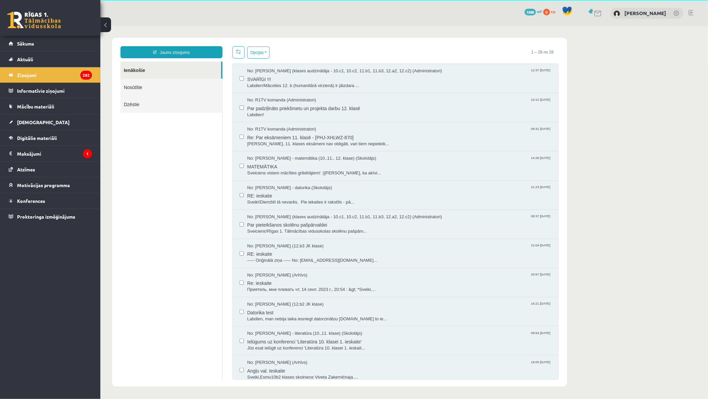
click at [238, 75] on div "No: Anda Jātniece (klases audzinātāja - 10.c1, 10.c2, 11.b1, 11.b3, 12.a2, 12.c…" at bounding box center [396, 78] width 326 height 29
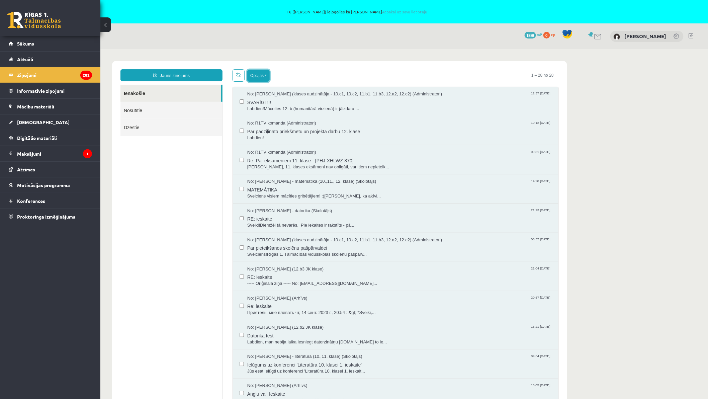
click at [264, 78] on button "Opcijas" at bounding box center [258, 75] width 22 height 12
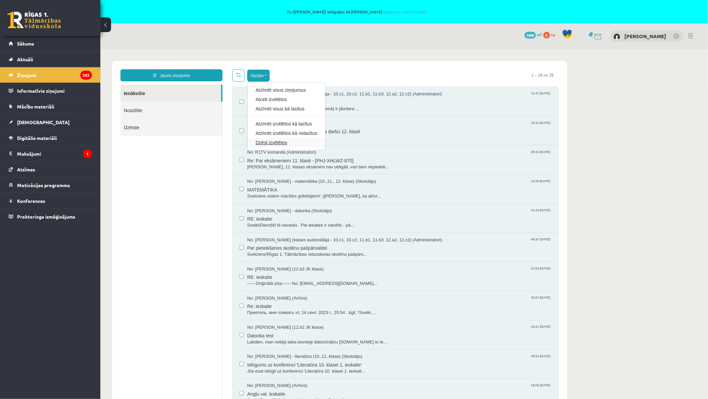
click at [275, 141] on link "Dzēst izvēlētos" at bounding box center [286, 142] width 62 height 7
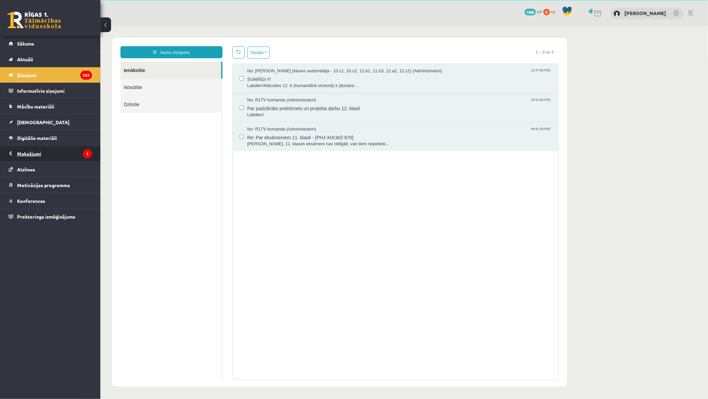
click at [30, 154] on legend "Maksājumi 1" at bounding box center [54, 153] width 75 height 15
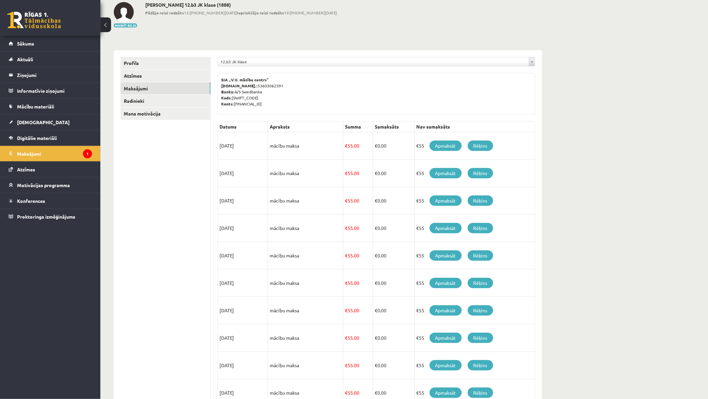
scroll to position [98, 0]
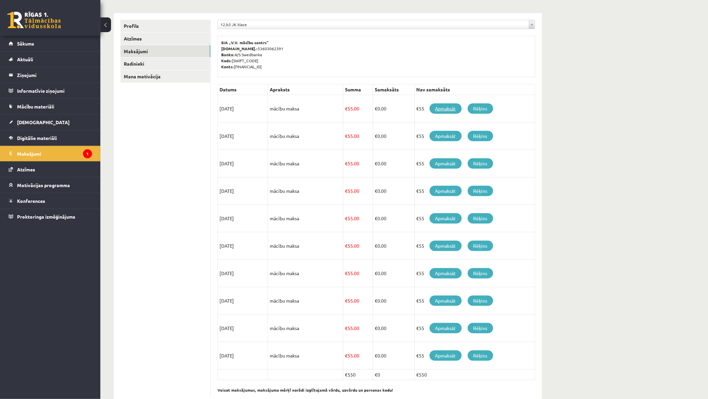
click at [438, 110] on link "Apmaksāt" at bounding box center [446, 108] width 32 height 10
